Goal: Task Accomplishment & Management: Use online tool/utility

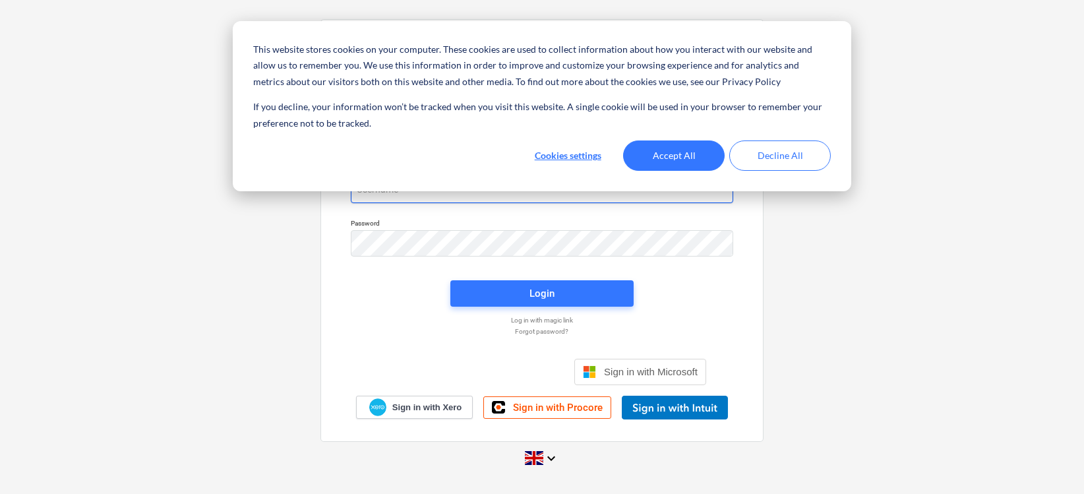
type input "[PERSON_NAME][EMAIL_ADDRESS][DOMAIN_NAME]"
drag, startPoint x: 685, startPoint y: 155, endPoint x: 683, endPoint y: 164, distance: 9.3
click at [685, 158] on button "Accept All" at bounding box center [674, 155] width 102 height 30
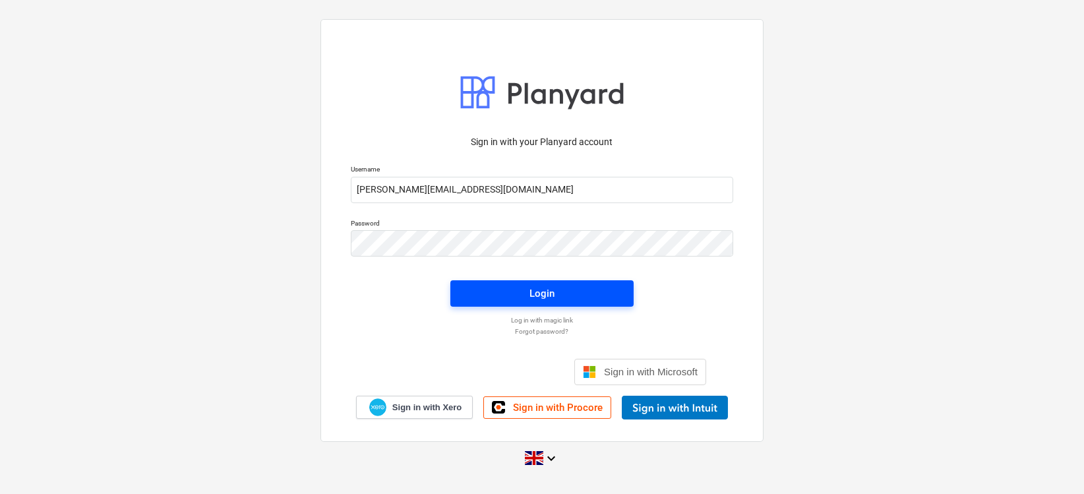
click at [583, 285] on button "Login" at bounding box center [541, 293] width 183 height 26
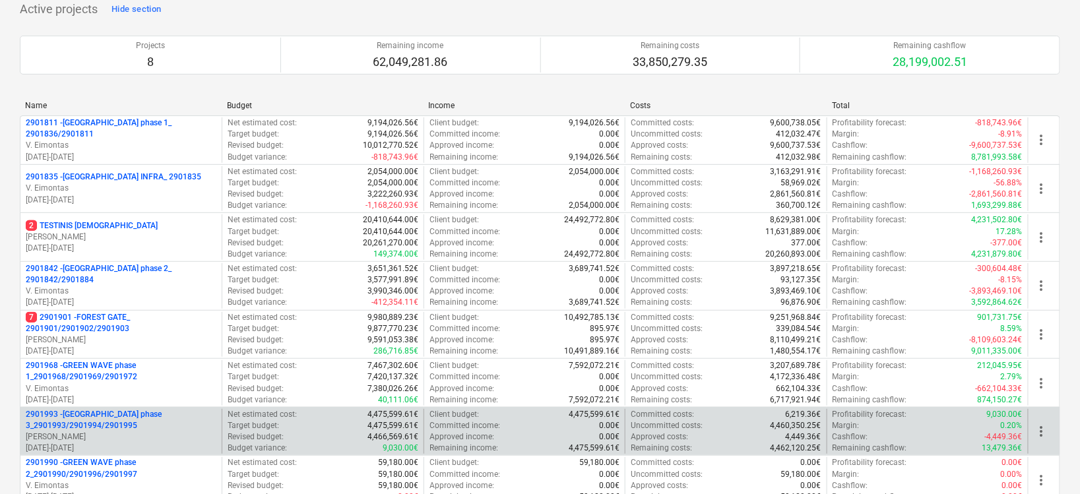
scroll to position [165, 0]
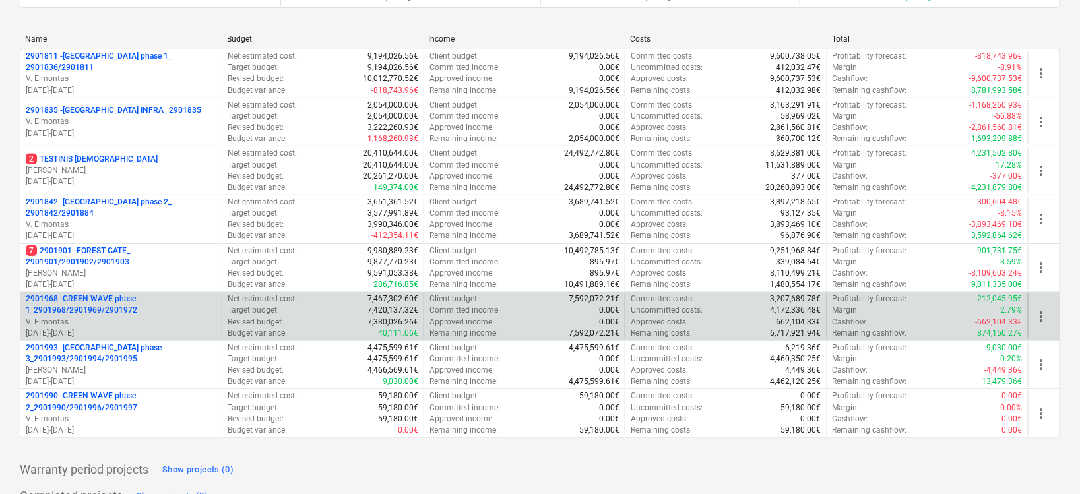
click at [117, 301] on p "2901968 - GREEN WAVE phase 1_2901968/2901969/2901972" at bounding box center [121, 304] width 191 height 22
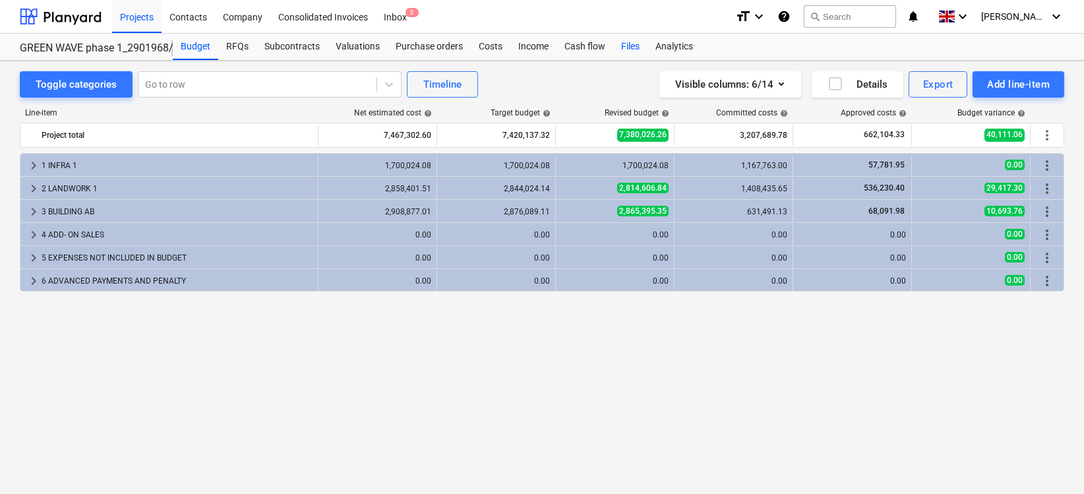
click at [630, 45] on div "Files" at bounding box center [630, 47] width 34 height 26
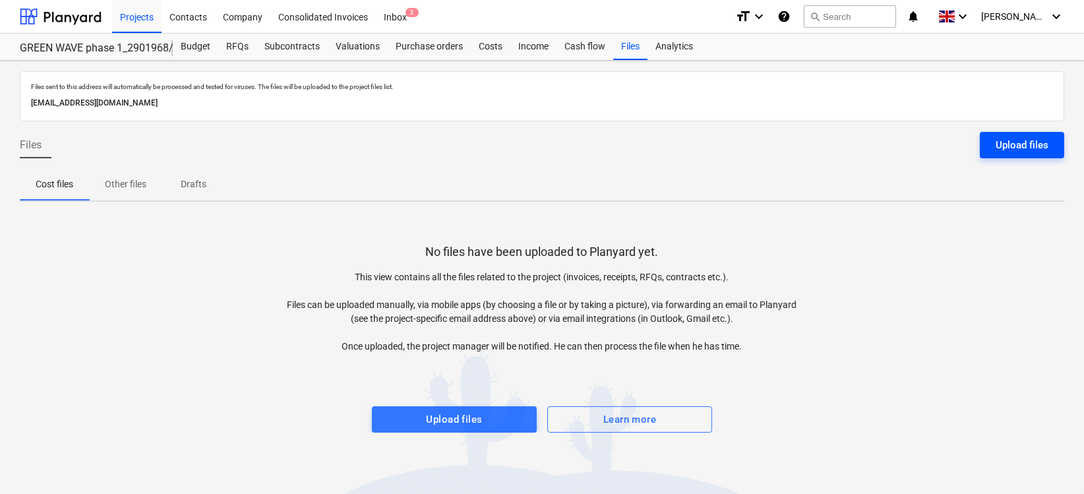
click at [1042, 144] on div "Upload files" at bounding box center [1022, 145] width 53 height 17
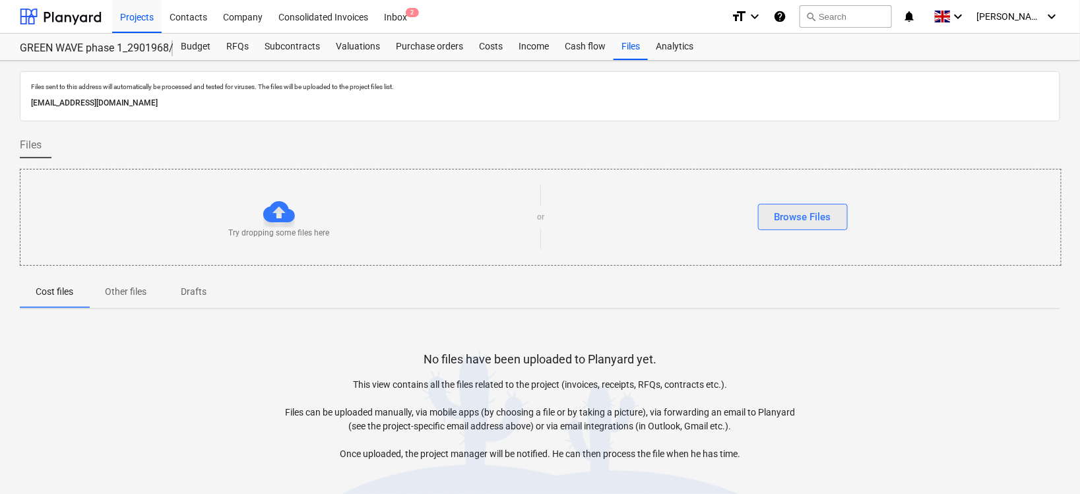
click at [828, 216] on div "Browse Files" at bounding box center [802, 216] width 57 height 17
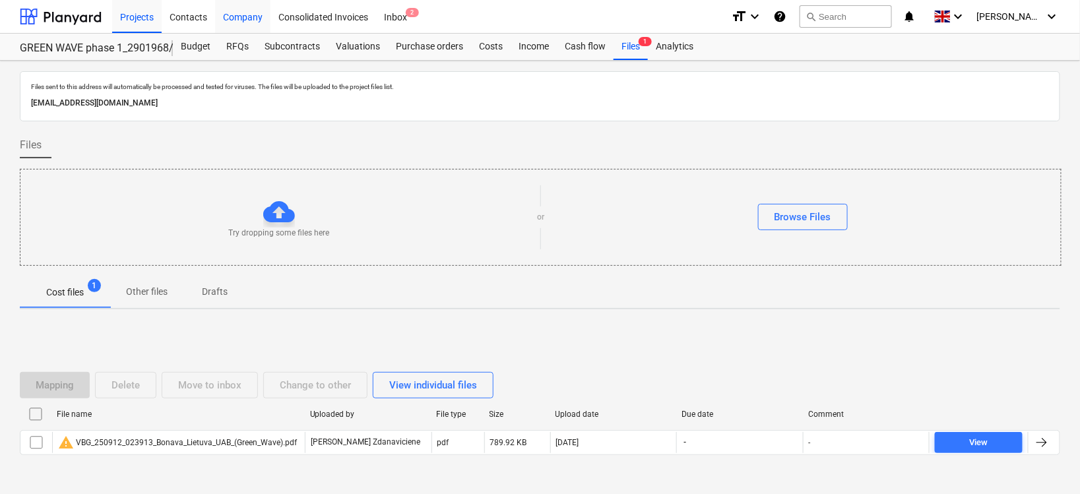
click at [251, 16] on div "Company" at bounding box center [242, 16] width 55 height 34
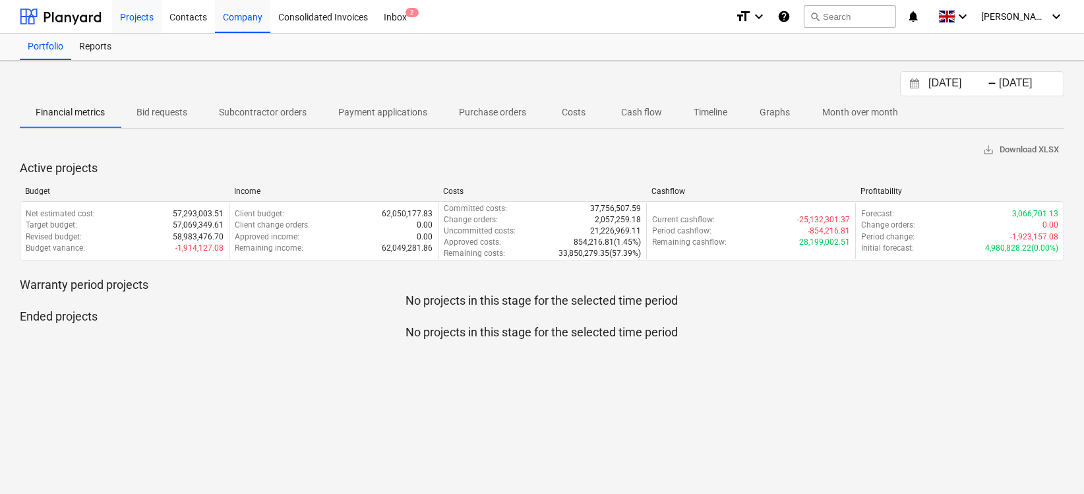
click at [149, 15] on div "Projects" at bounding box center [136, 16] width 49 height 34
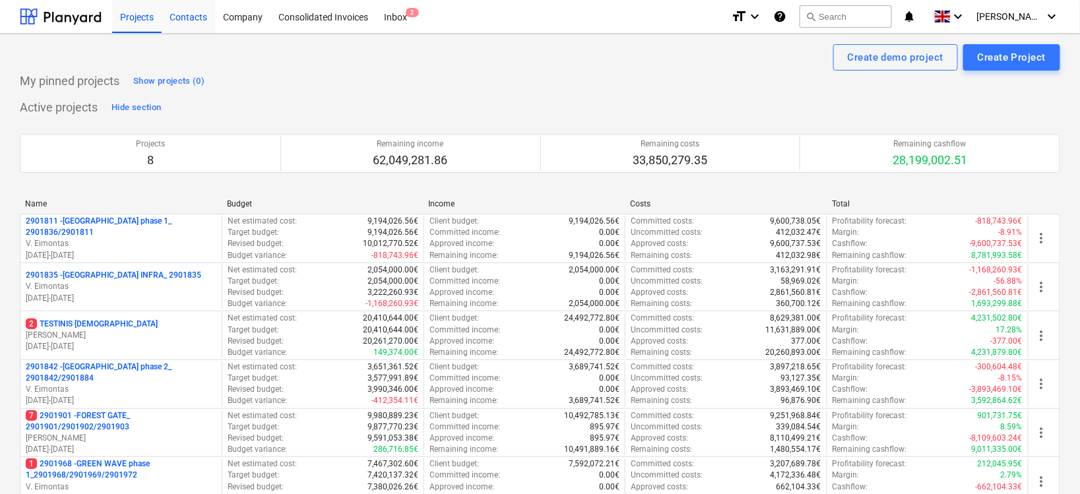
click at [200, 15] on div "Contacts" at bounding box center [188, 16] width 53 height 34
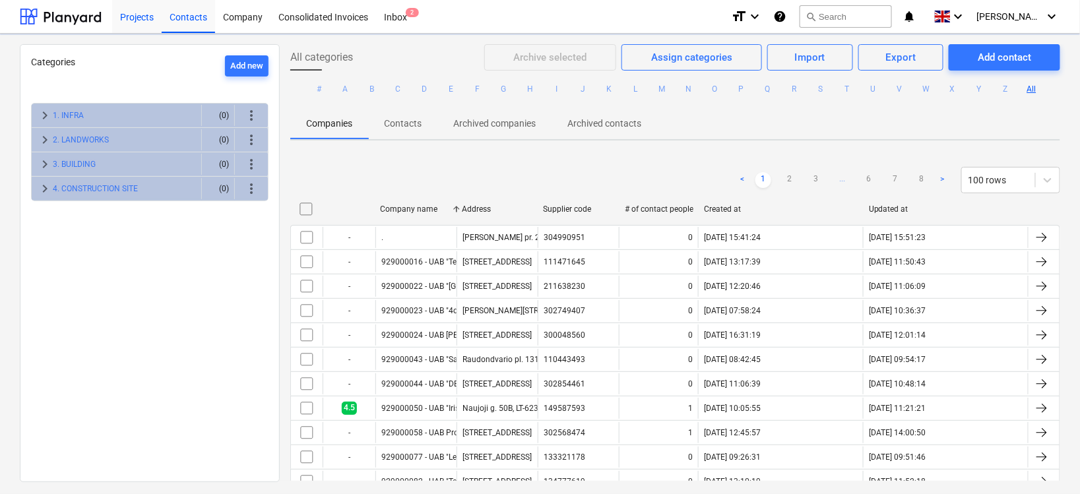
click at [140, 16] on div "Projects" at bounding box center [136, 16] width 49 height 34
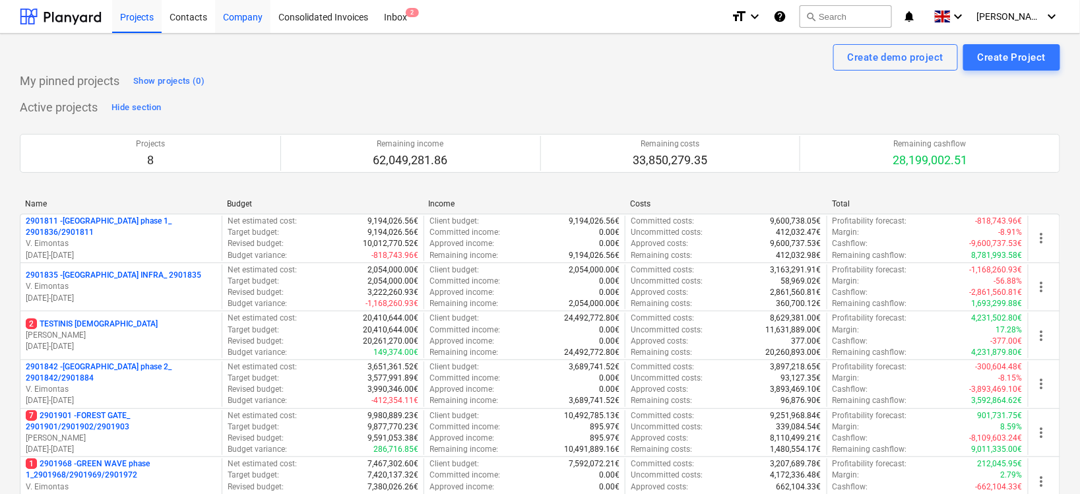
click at [241, 21] on div "Company" at bounding box center [242, 16] width 55 height 34
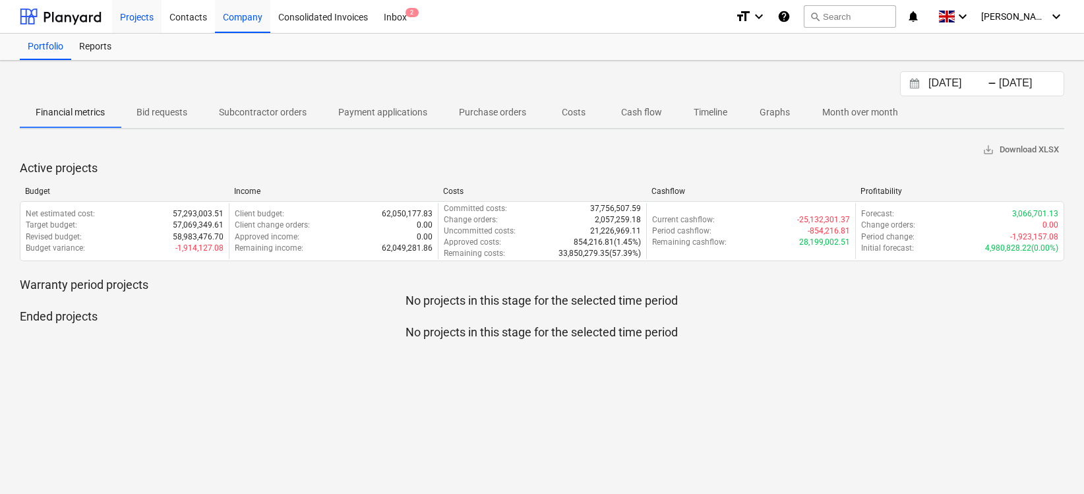
click at [141, 20] on div "Projects" at bounding box center [136, 16] width 49 height 34
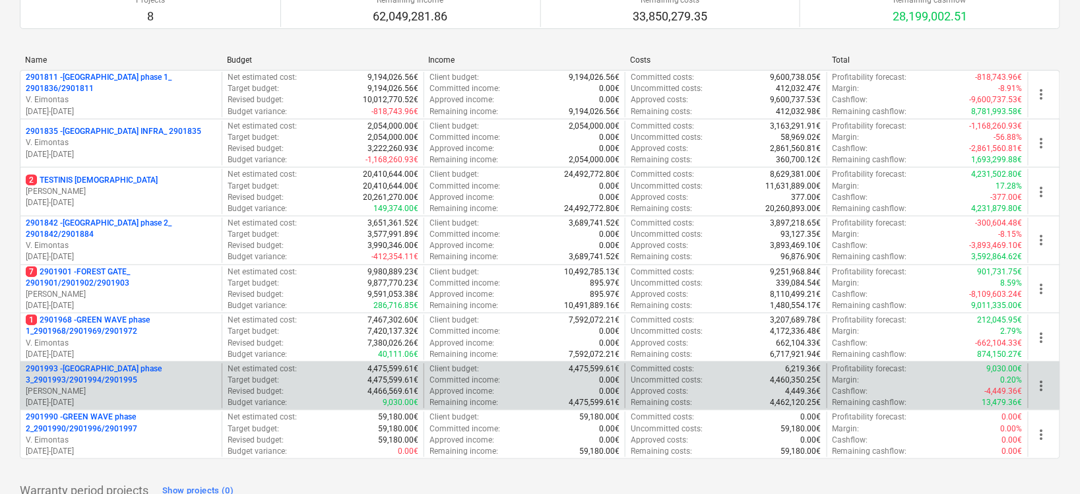
scroll to position [165, 0]
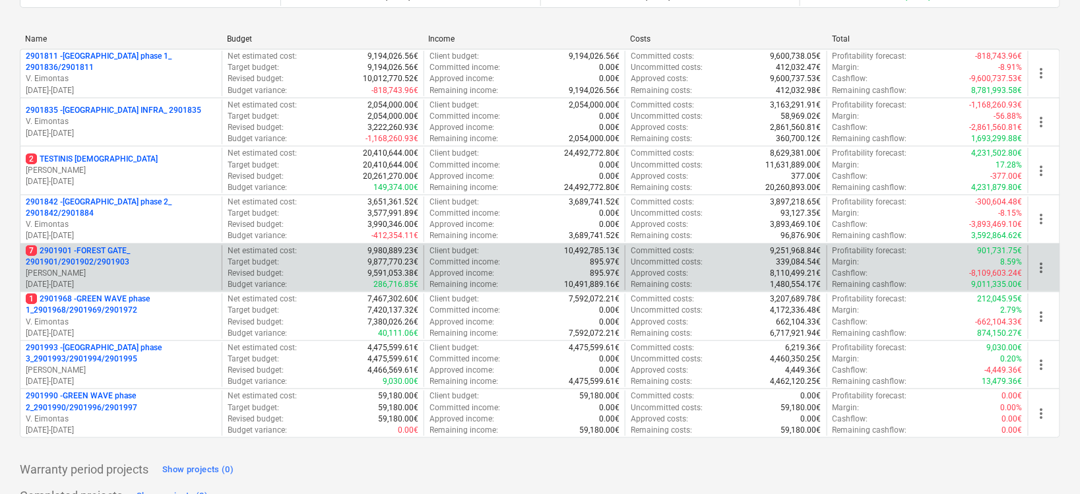
click at [96, 249] on p "7 2901901 - FOREST GATE_ 2901901/2901902/2901903" at bounding box center [121, 256] width 191 height 22
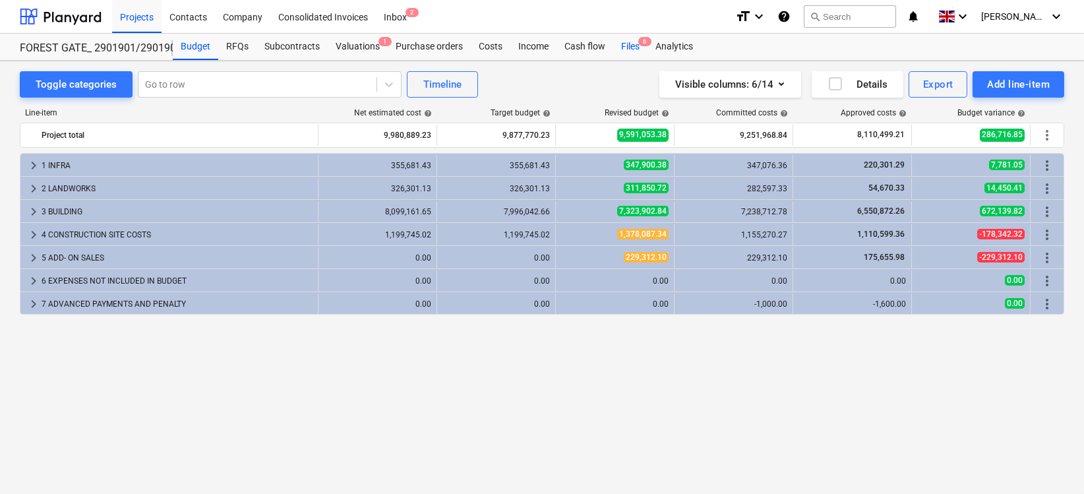
click at [634, 46] on div "Files 6" at bounding box center [630, 47] width 34 height 26
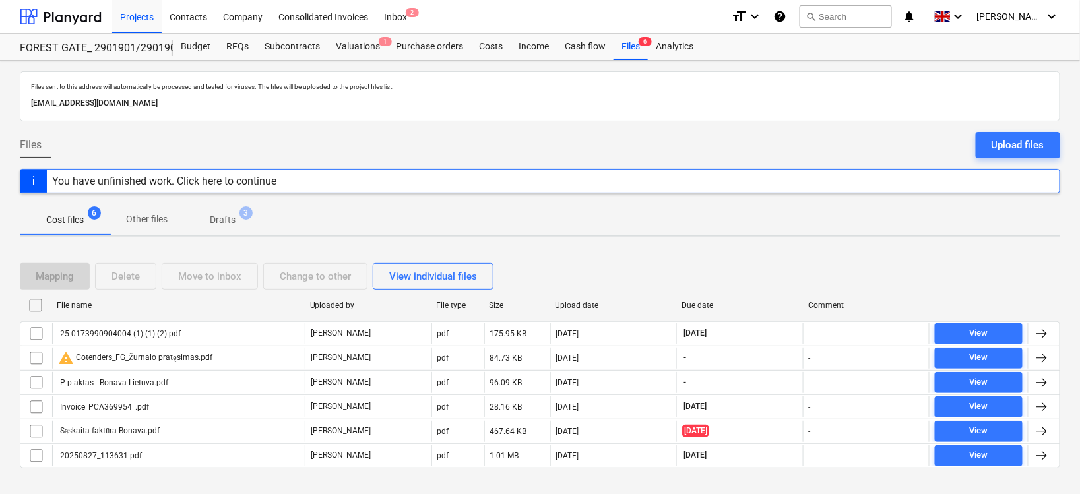
click at [1035, 139] on div "Upload files" at bounding box center [1017, 145] width 53 height 17
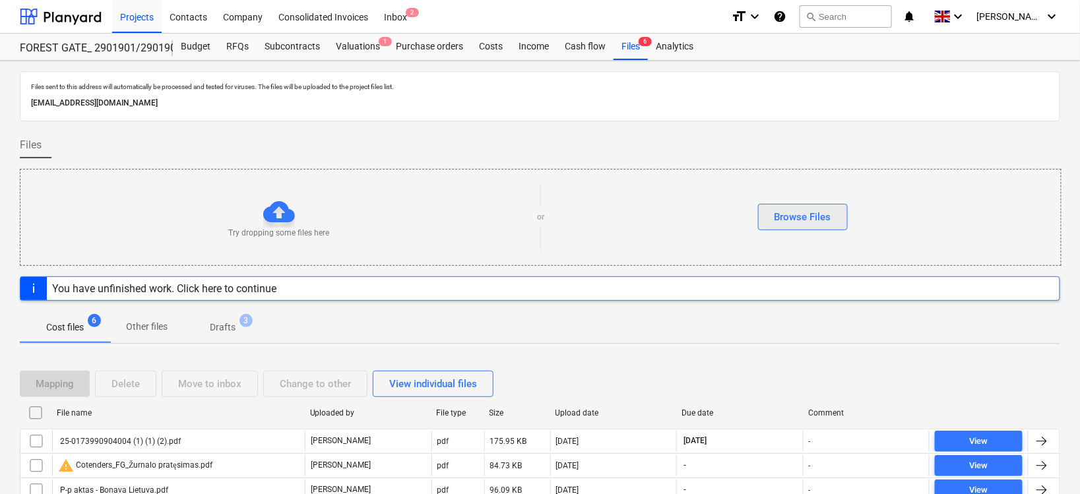
click at [799, 214] on div "Browse Files" at bounding box center [802, 216] width 57 height 17
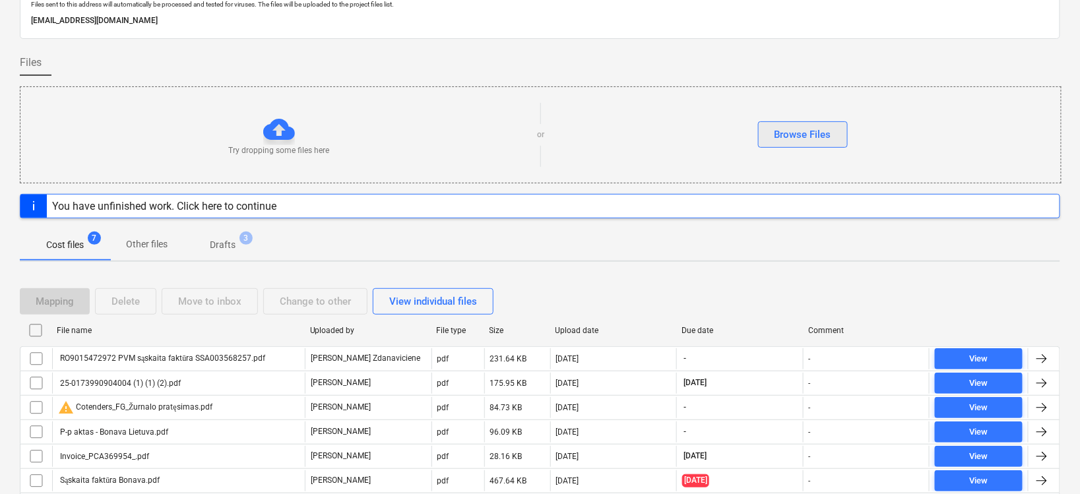
click at [811, 140] on div "Browse Files" at bounding box center [802, 134] width 57 height 17
